Goal: Task Accomplishment & Management: Manage account settings

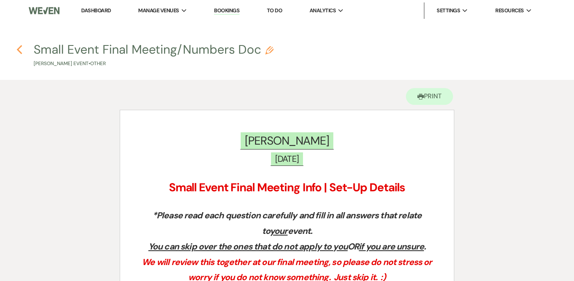
click at [22, 49] on icon "Previous" at bounding box center [19, 50] width 6 height 10
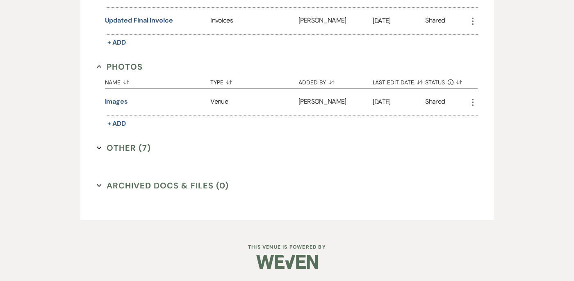
click at [102, 148] on button "Other (7) Expand" at bounding box center [124, 148] width 55 height 12
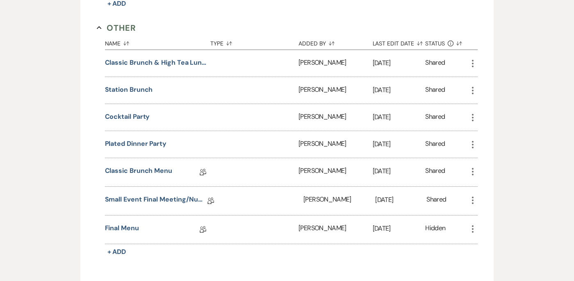
scroll to position [463, 0]
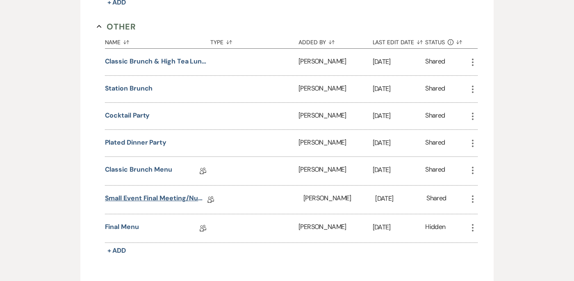
click at [151, 202] on link "Small Event Final Meeting/Numbers Doc" at bounding box center [156, 200] width 103 height 13
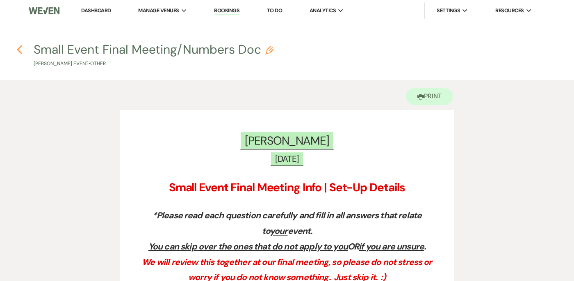
click at [17, 52] on icon "Previous" at bounding box center [19, 50] width 6 height 10
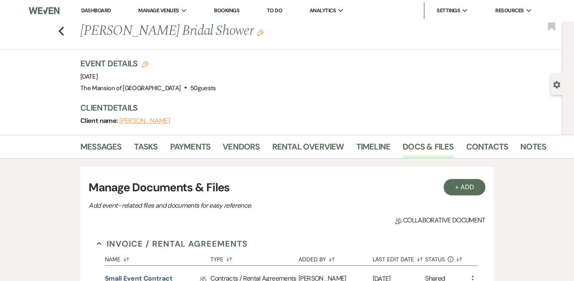
scroll to position [341, 0]
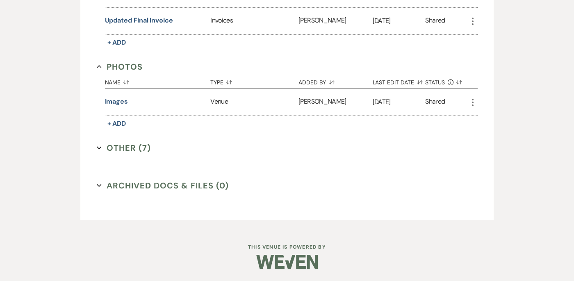
click at [102, 146] on button "Other (7) Expand" at bounding box center [124, 148] width 55 height 12
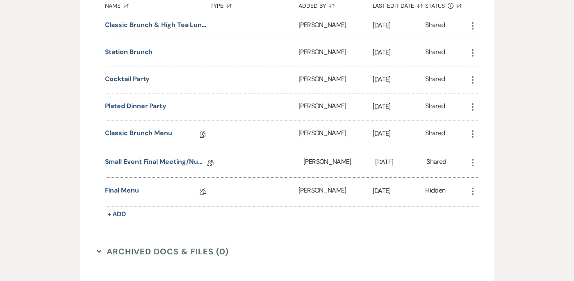
scroll to position [505, 0]
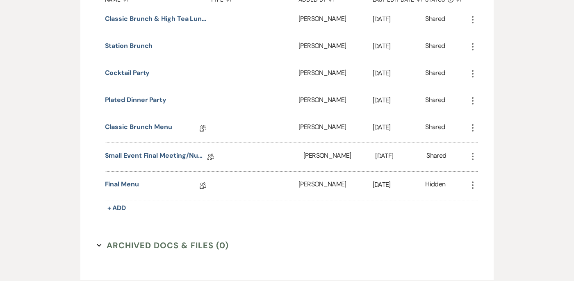
click at [123, 186] on link "Final Menu" at bounding box center [122, 186] width 34 height 13
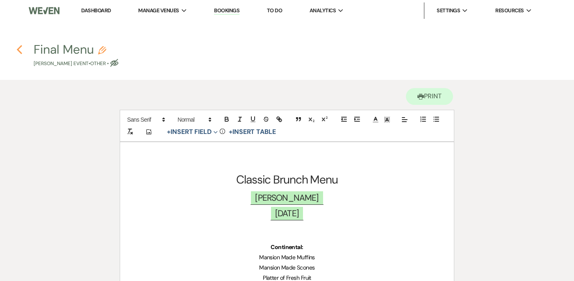
click at [22, 50] on icon "Previous" at bounding box center [19, 50] width 6 height 10
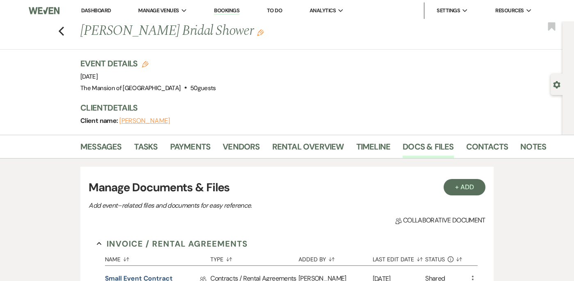
scroll to position [341, 0]
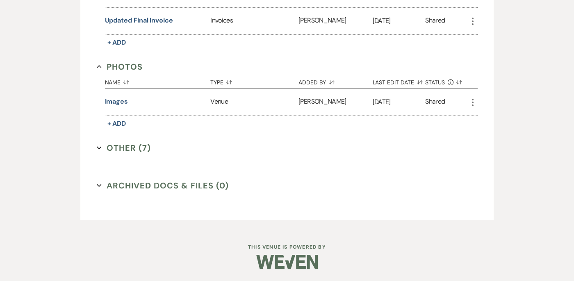
click at [101, 149] on icon "Expand" at bounding box center [99, 148] width 5 height 5
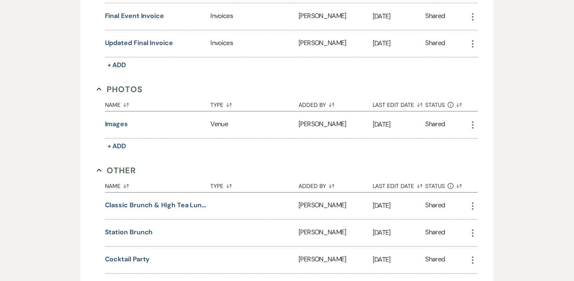
scroll to position [0, 0]
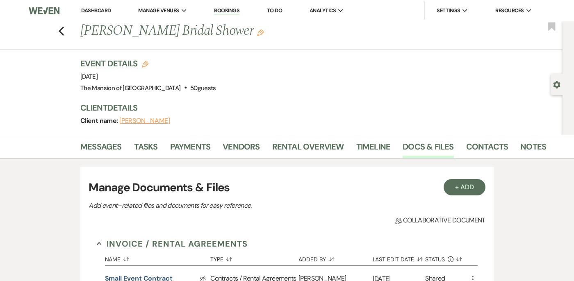
click at [94, 11] on link "Dashboard" at bounding box center [96, 10] width 30 height 7
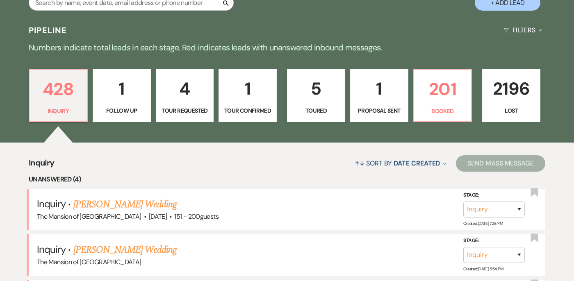
scroll to position [173, 0]
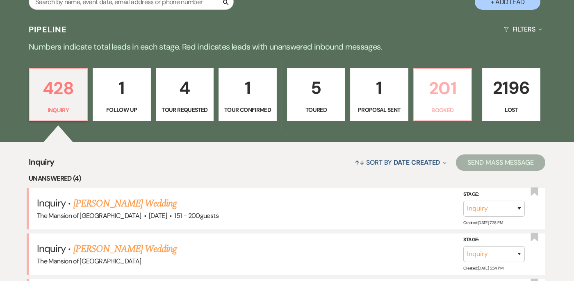
click at [442, 86] on p "201" at bounding box center [443, 88] width 48 height 27
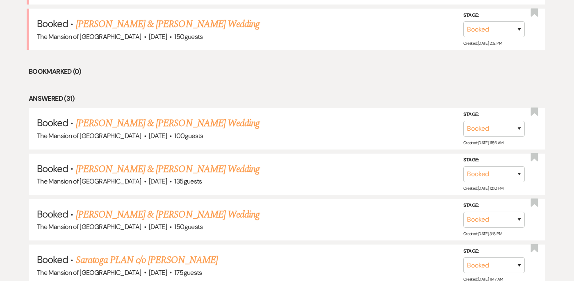
scroll to position [448, 0]
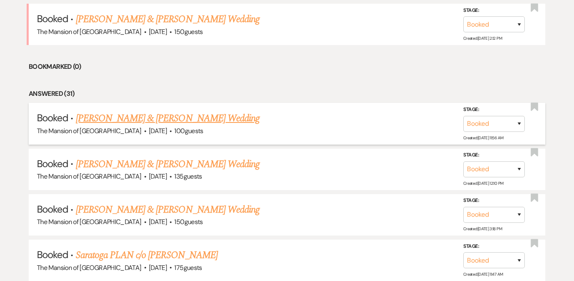
click at [202, 114] on link "[PERSON_NAME] & [PERSON_NAME] Wedding" at bounding box center [168, 118] width 184 height 15
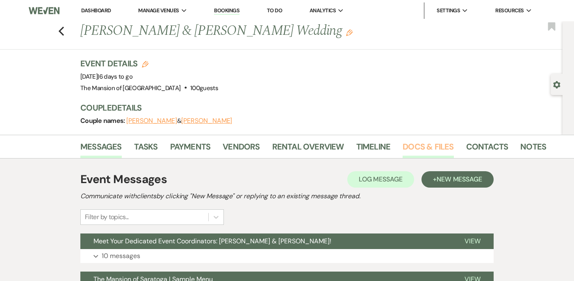
click at [417, 148] on link "Docs & Files" at bounding box center [428, 149] width 51 height 18
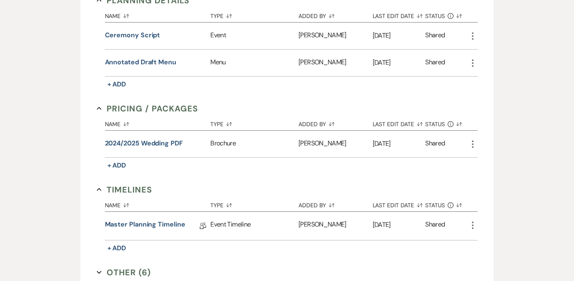
scroll to position [702, 0]
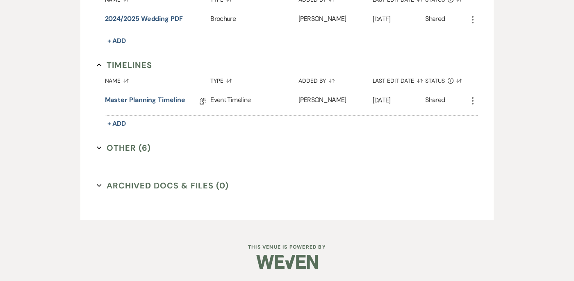
click at [100, 149] on icon "Expand" at bounding box center [99, 148] width 5 height 5
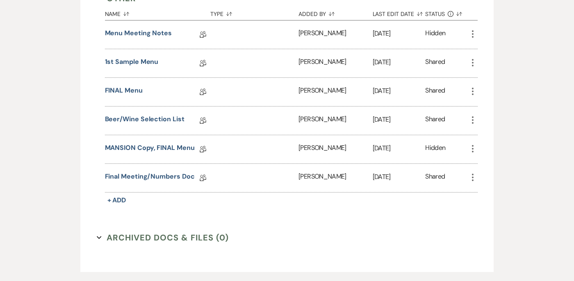
scroll to position [850, 0]
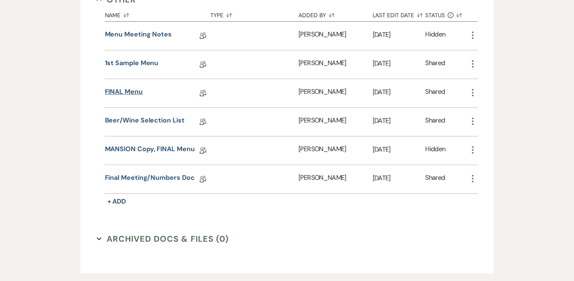
click at [129, 90] on link "FINAL Menu" at bounding box center [124, 93] width 38 height 13
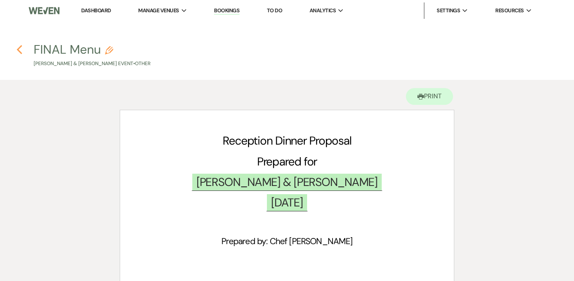
click at [19, 46] on icon "Previous" at bounding box center [19, 50] width 6 height 10
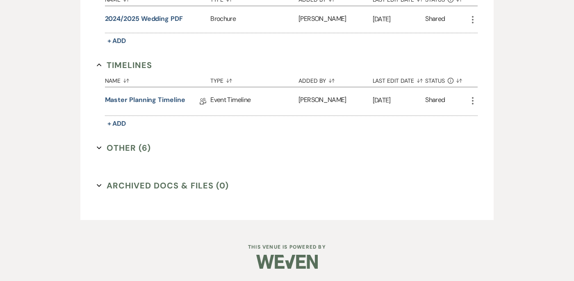
click at [101, 144] on button "Other (6) Expand" at bounding box center [124, 148] width 55 height 12
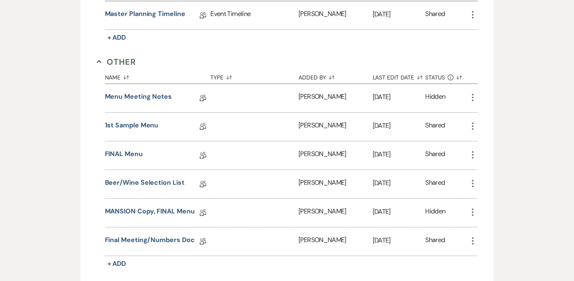
scroll to position [788, 0]
click at [136, 180] on link "Beer/Wine Selection List" at bounding box center [145, 184] width 80 height 13
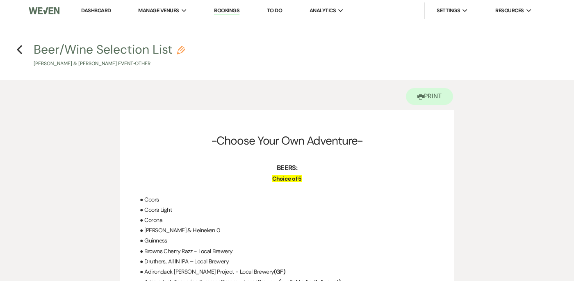
click at [90, 8] on link "Dashboard" at bounding box center [96, 10] width 30 height 7
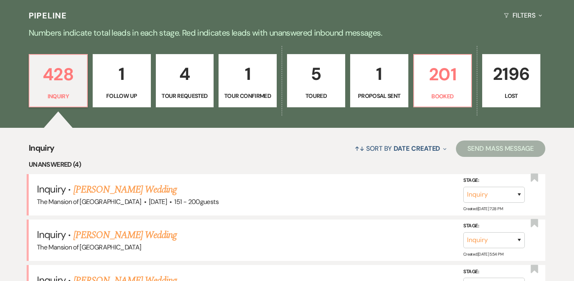
scroll to position [188, 0]
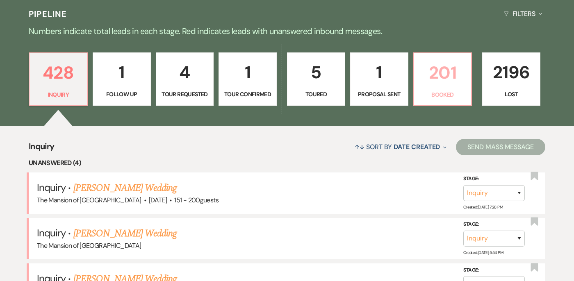
click at [434, 69] on p "201" at bounding box center [443, 72] width 48 height 27
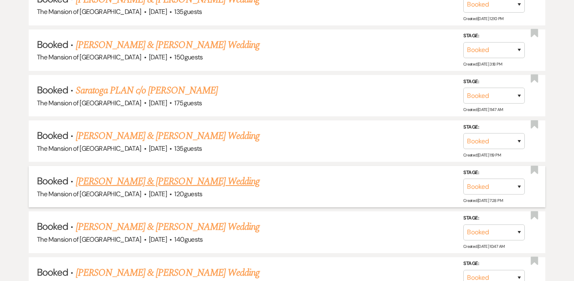
scroll to position [546, 0]
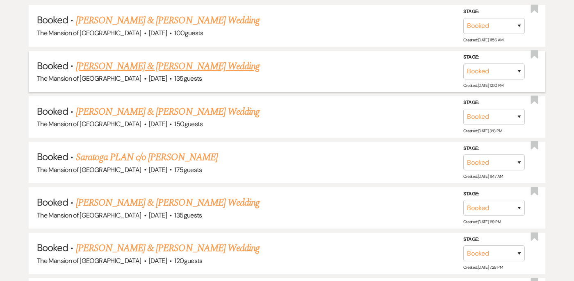
click at [178, 66] on link "[PERSON_NAME] & [PERSON_NAME] Wedding" at bounding box center [168, 66] width 184 height 15
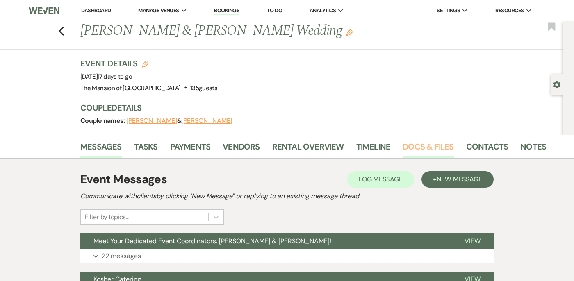
click at [424, 144] on link "Docs & Files" at bounding box center [428, 149] width 51 height 18
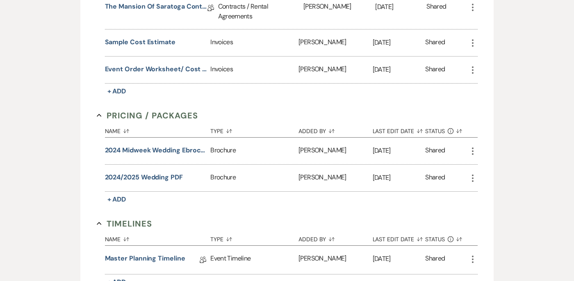
scroll to position [539, 0]
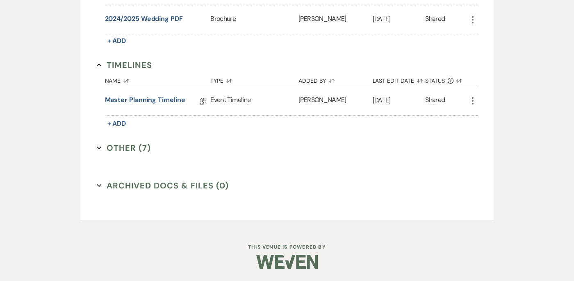
click at [99, 146] on icon "Expand" at bounding box center [99, 148] width 5 height 5
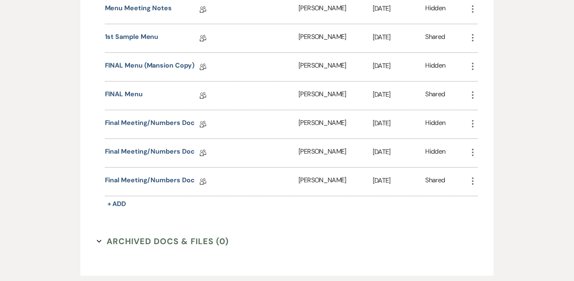
scroll to position [712, 0]
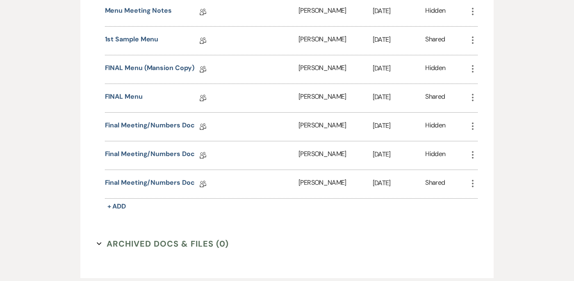
click at [472, 128] on icon "More" at bounding box center [473, 126] width 10 height 10
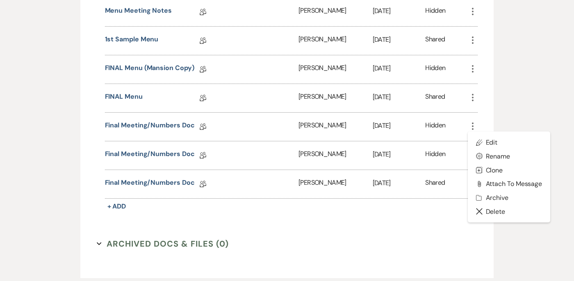
click at [472, 128] on icon "More" at bounding box center [473, 126] width 10 height 10
click at [128, 94] on link "FINAL Menu" at bounding box center [124, 98] width 38 height 13
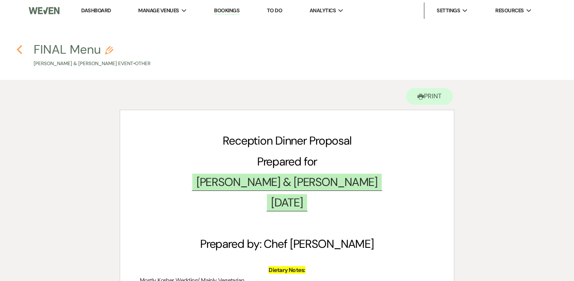
click at [22, 46] on use "button" at bounding box center [19, 49] width 5 height 9
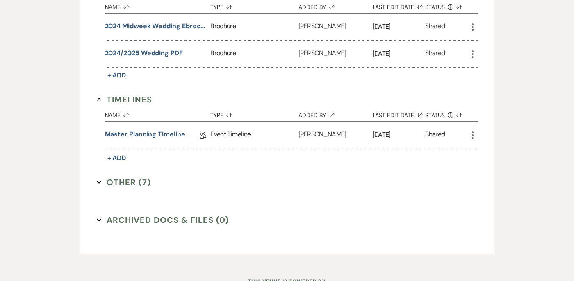
scroll to position [508, 0]
